Goal: Find specific fact: Find specific fact

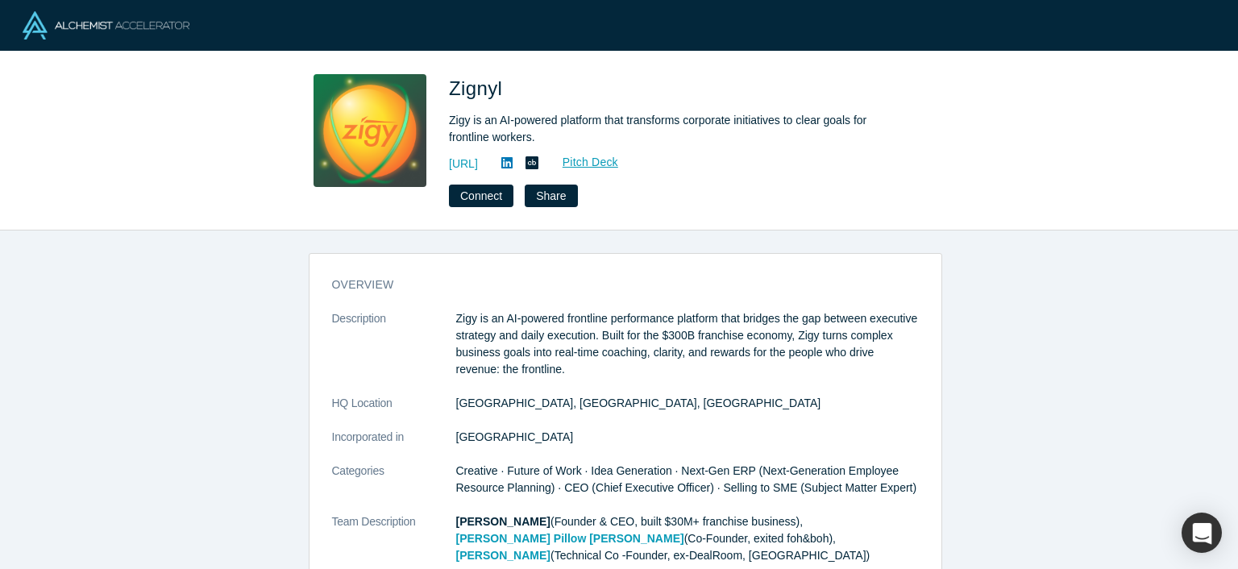
click at [477, 83] on span "Zignyl" at bounding box center [478, 88] width 59 height 22
copy span "Zignyl"
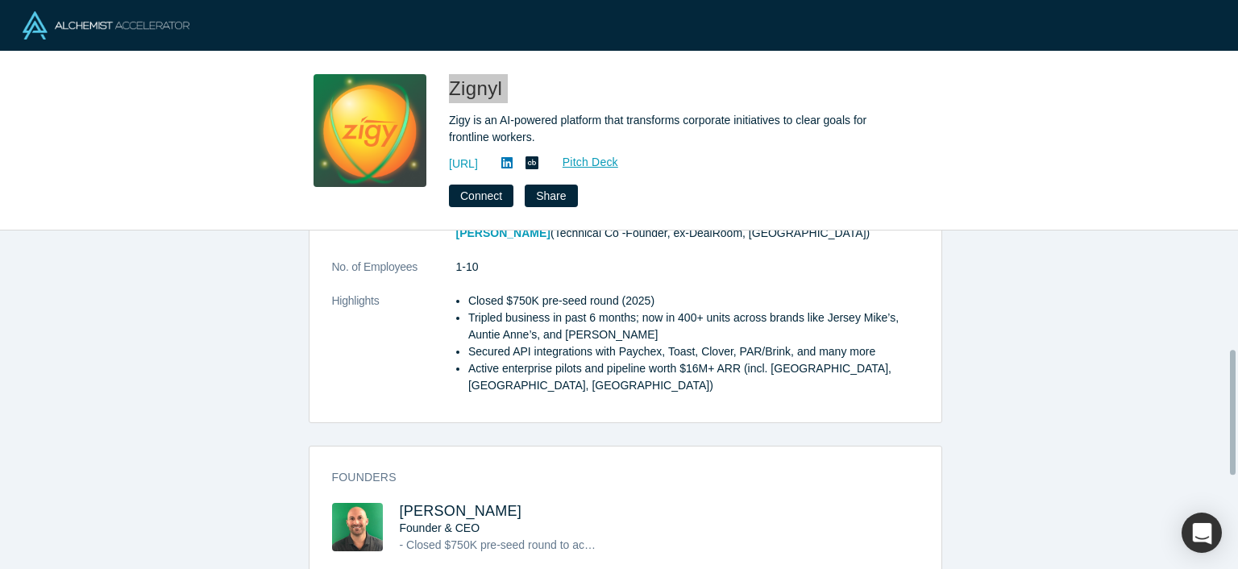
scroll to position [161, 0]
